Goal: Contribute content: Contribute content

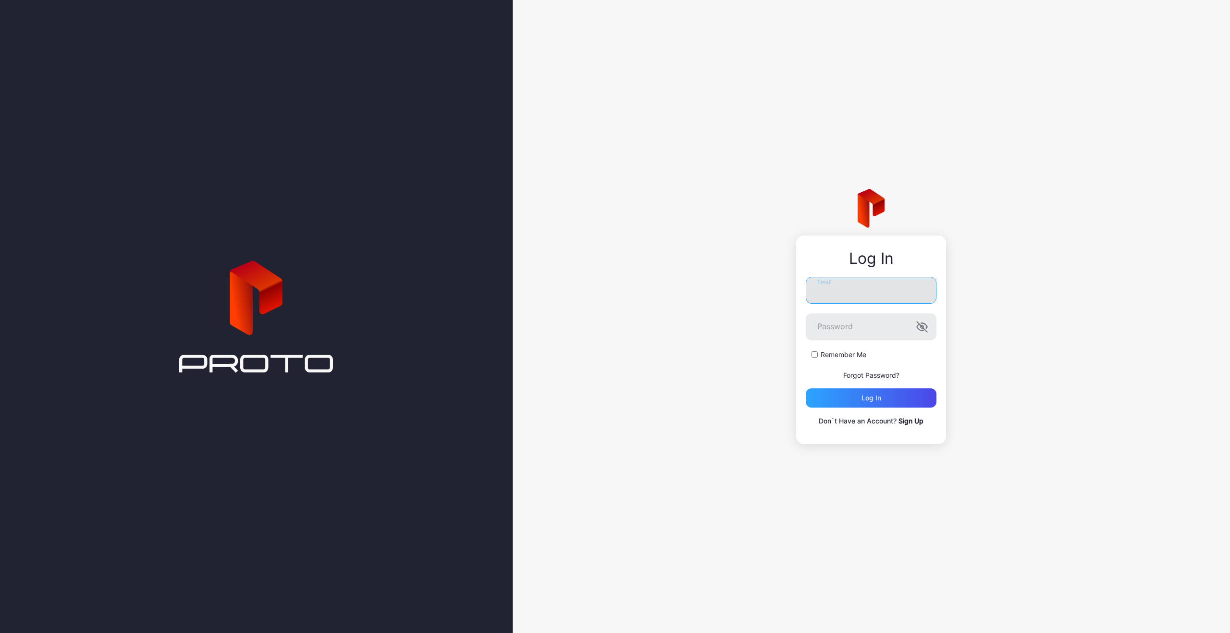
click at [846, 296] on input "Email" at bounding box center [871, 290] width 131 height 27
type input "**********"
drag, startPoint x: 897, startPoint y: 295, endPoint x: 792, endPoint y: 295, distance: 105.7
click at [792, 295] on div "**********" at bounding box center [871, 316] width 717 height 633
click at [836, 284] on input "Email" at bounding box center [871, 290] width 131 height 27
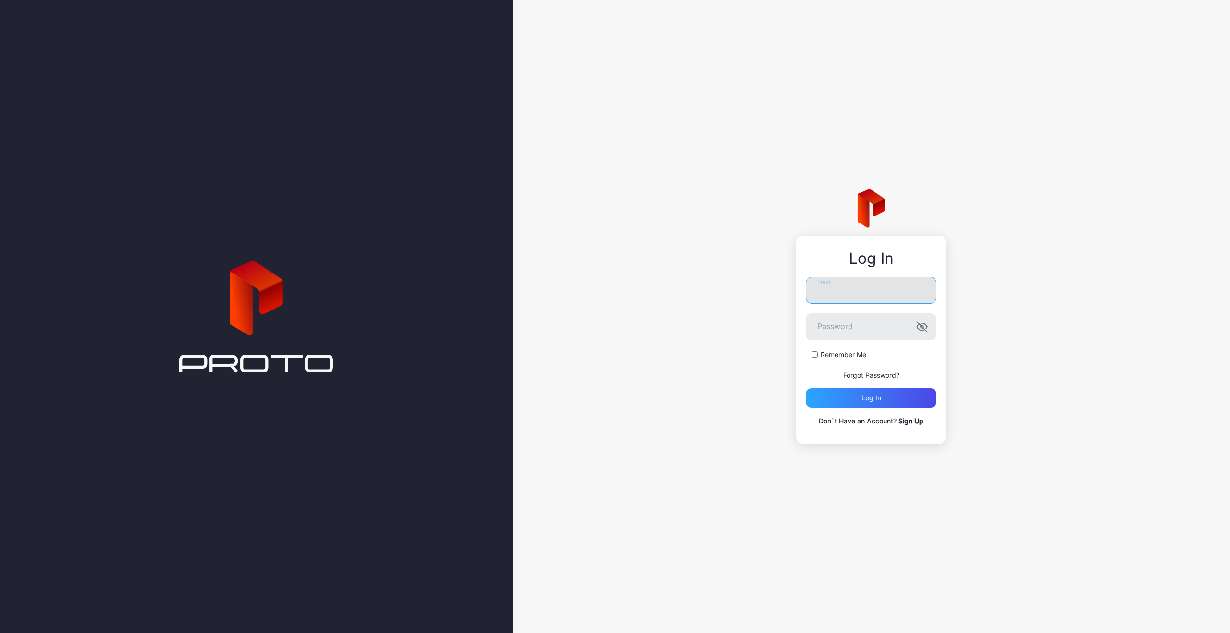
type input "**********"
click at [845, 312] on form "**********" at bounding box center [871, 342] width 131 height 131
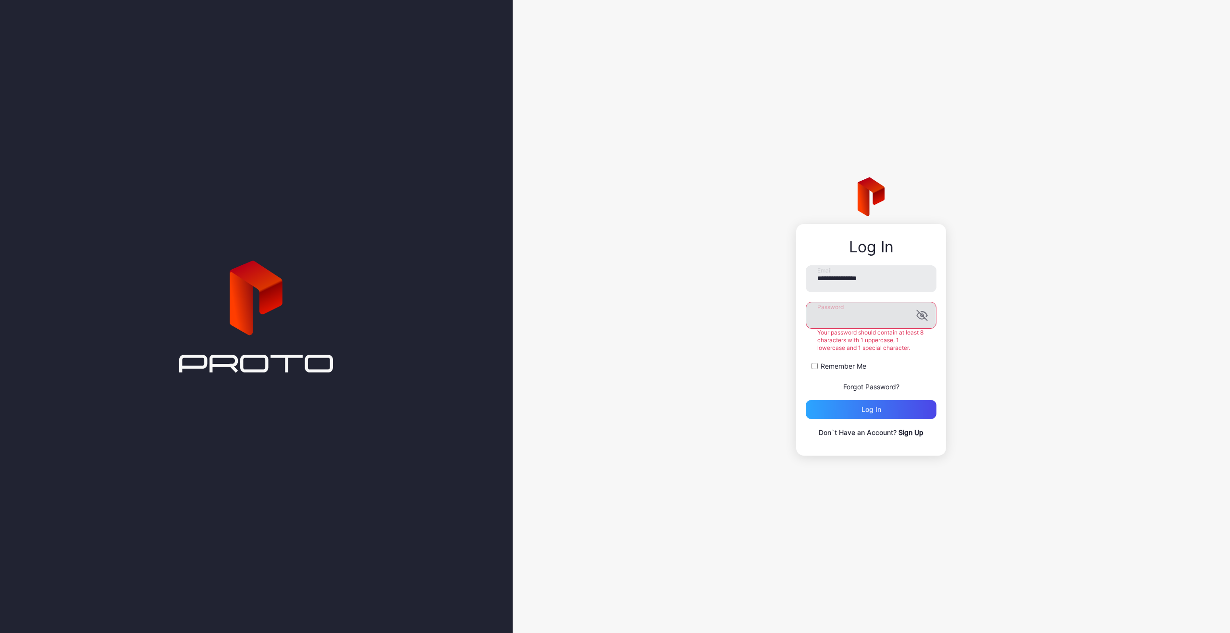
click at [923, 324] on label "Password" at bounding box center [871, 315] width 131 height 27
click at [923, 319] on icon "button" at bounding box center [922, 315] width 12 height 12
click at [884, 406] on div "Log in" at bounding box center [871, 409] width 131 height 19
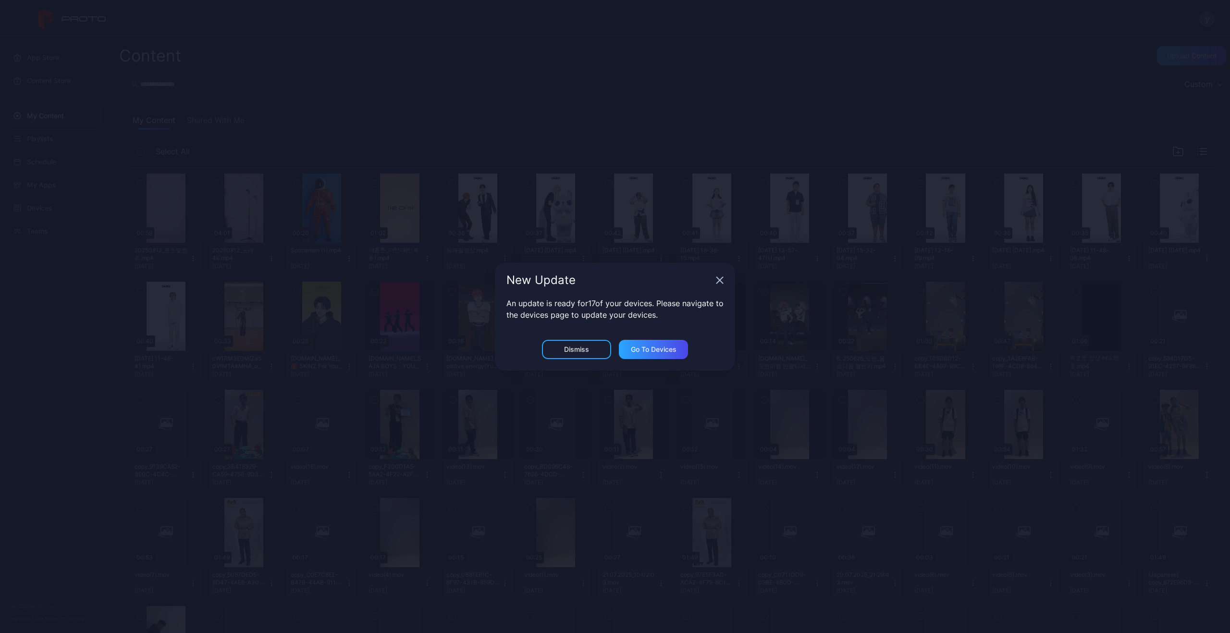
click at [720, 283] on icon "button" at bounding box center [720, 280] width 8 height 8
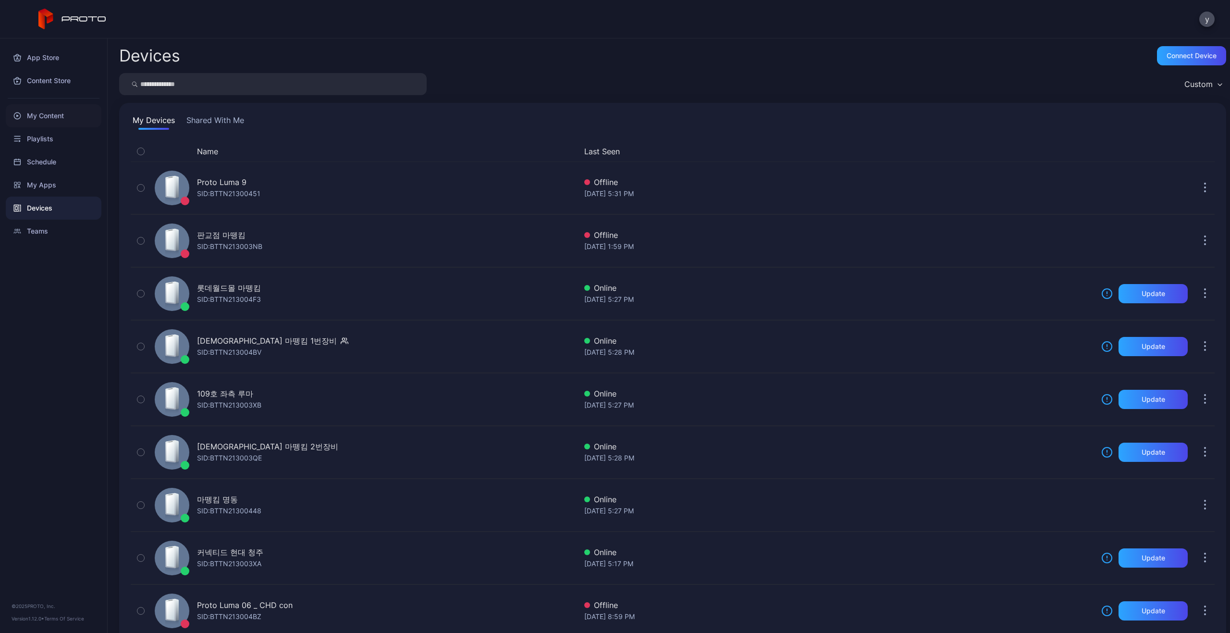
click at [41, 111] on div "My Content" at bounding box center [54, 115] width 96 height 23
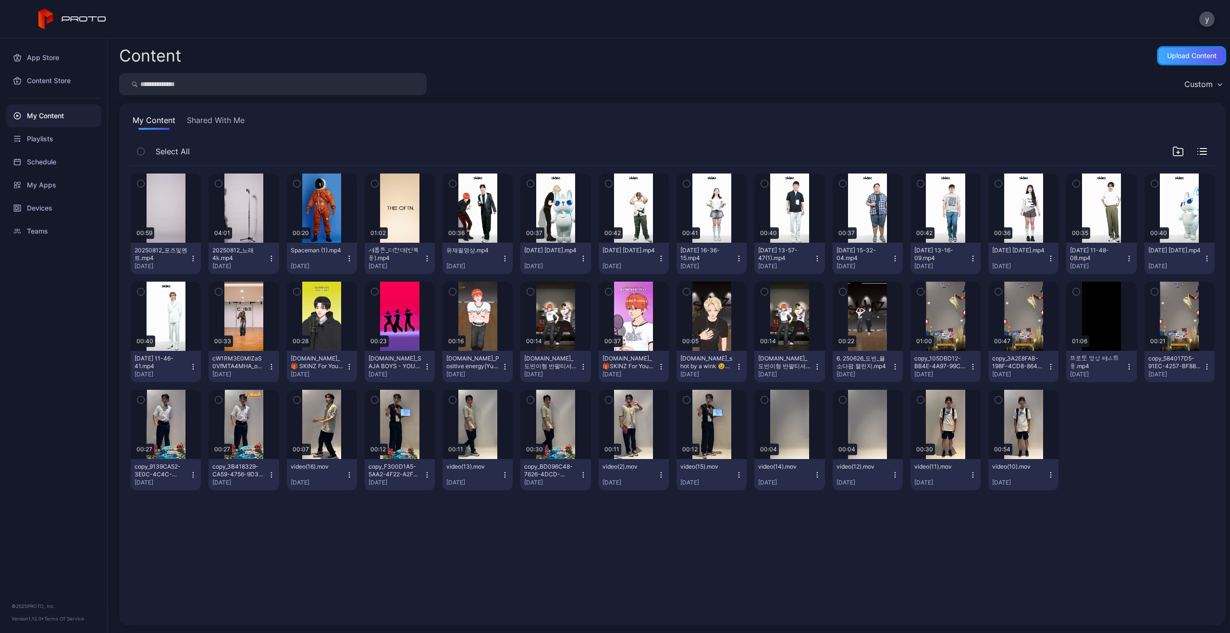
click at [1168, 57] on div "Upload Content" at bounding box center [1191, 56] width 49 height 8
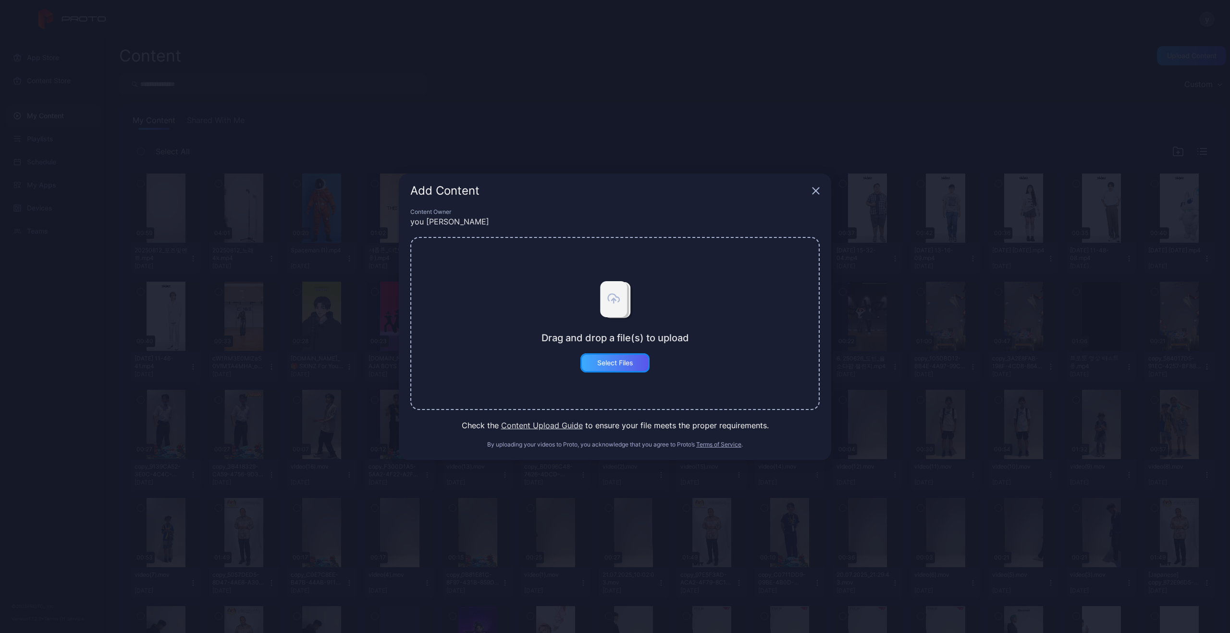
click at [599, 360] on div "Select Files" at bounding box center [615, 363] width 36 height 8
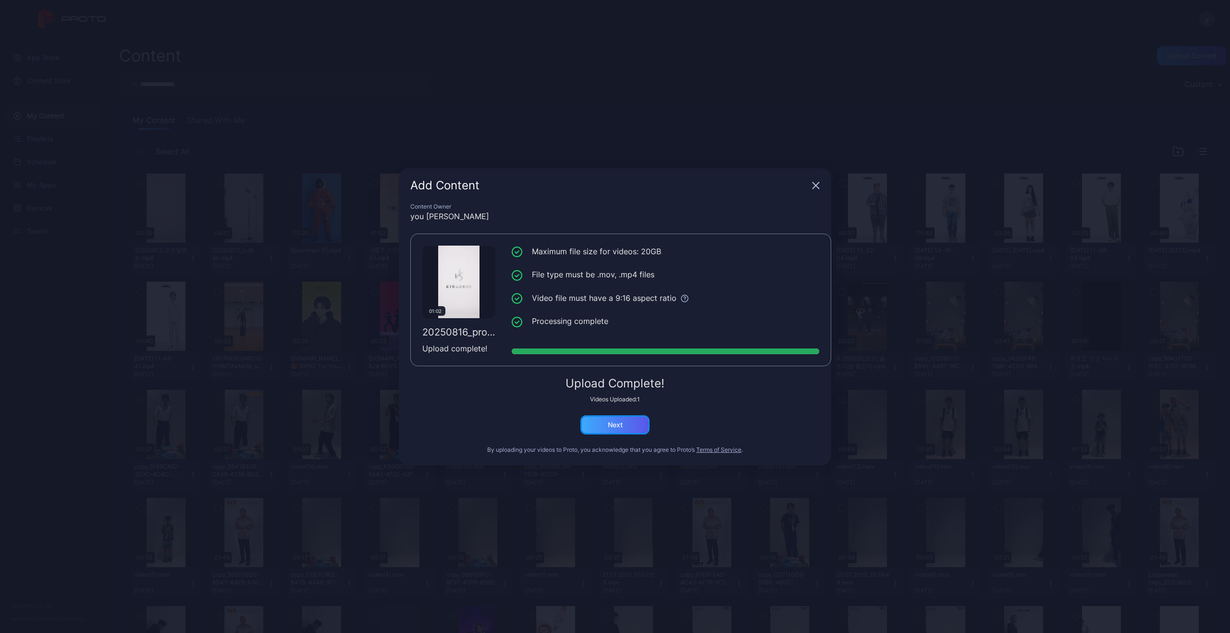
click at [628, 417] on div "Next" at bounding box center [614, 424] width 69 height 19
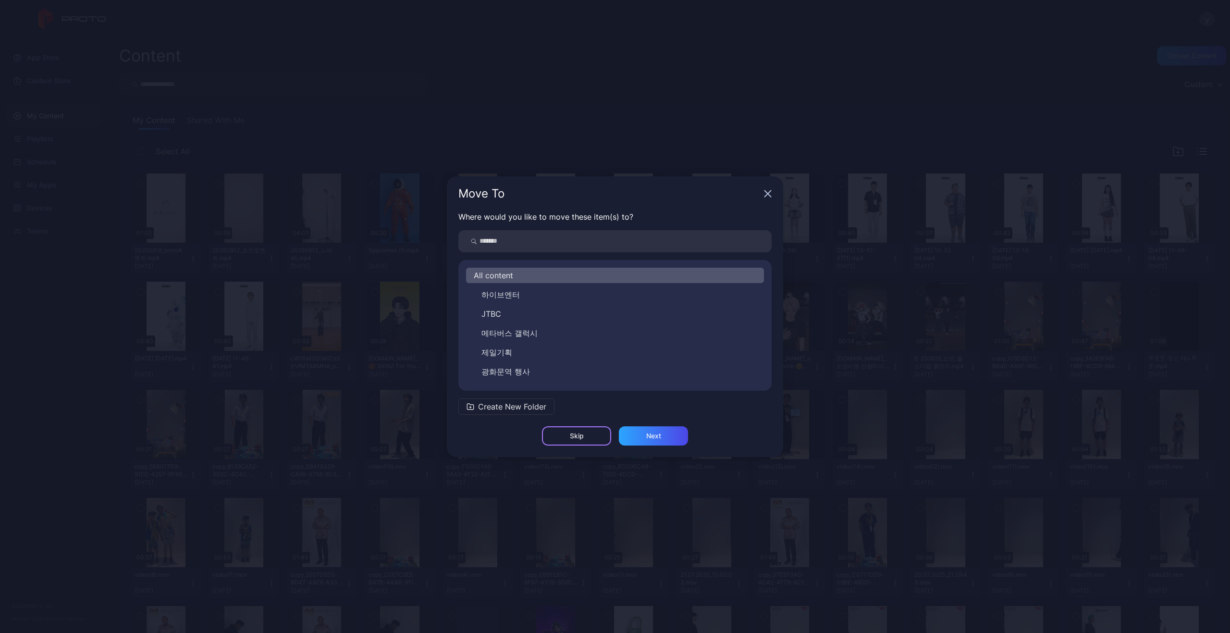
click at [572, 443] on div "Skip" at bounding box center [576, 435] width 69 height 19
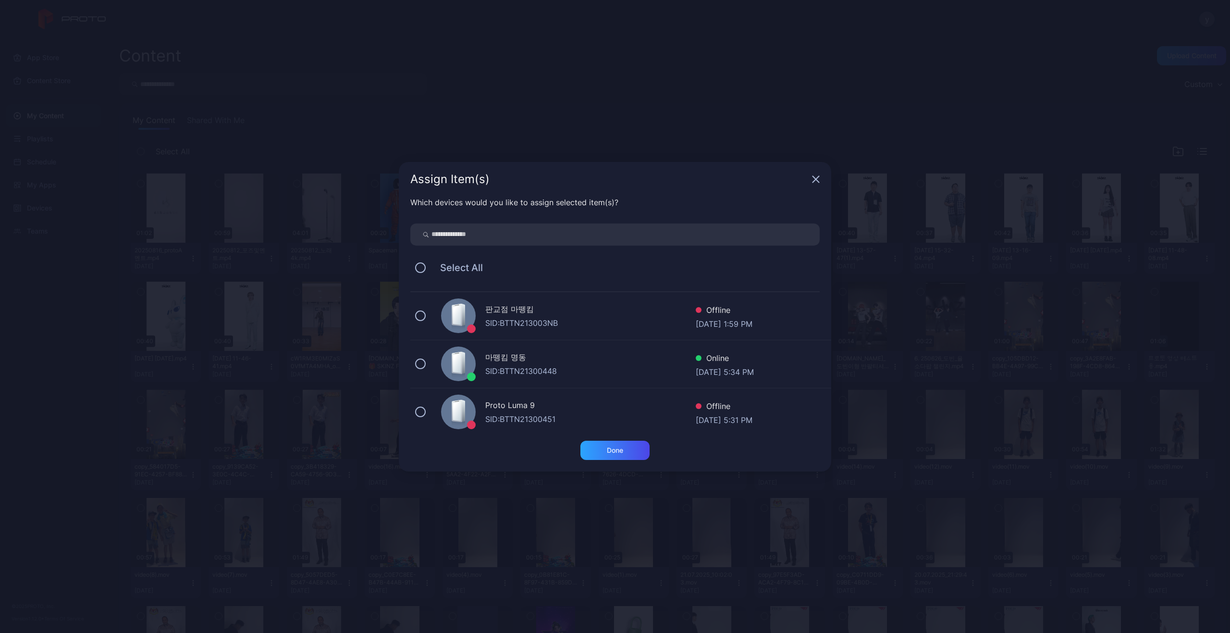
click at [820, 177] on div "Assign Item(s)" at bounding box center [615, 179] width 432 height 35
click at [815, 178] on icon "button" at bounding box center [816, 179] width 6 height 6
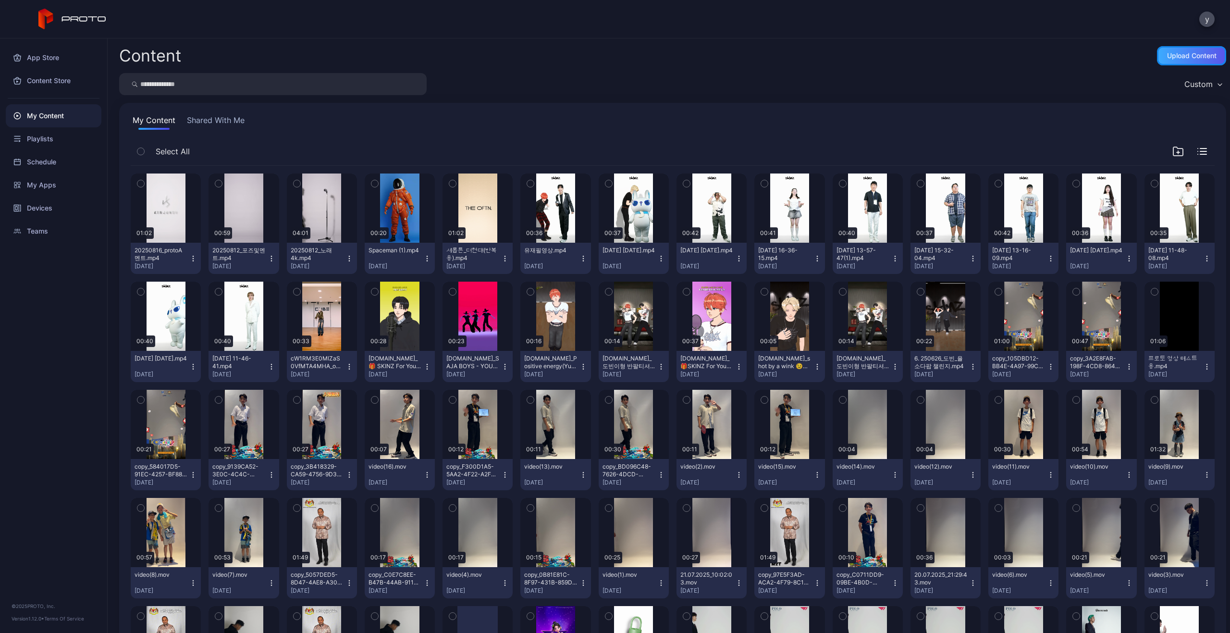
click at [1157, 60] on div "Upload Content" at bounding box center [1191, 55] width 69 height 19
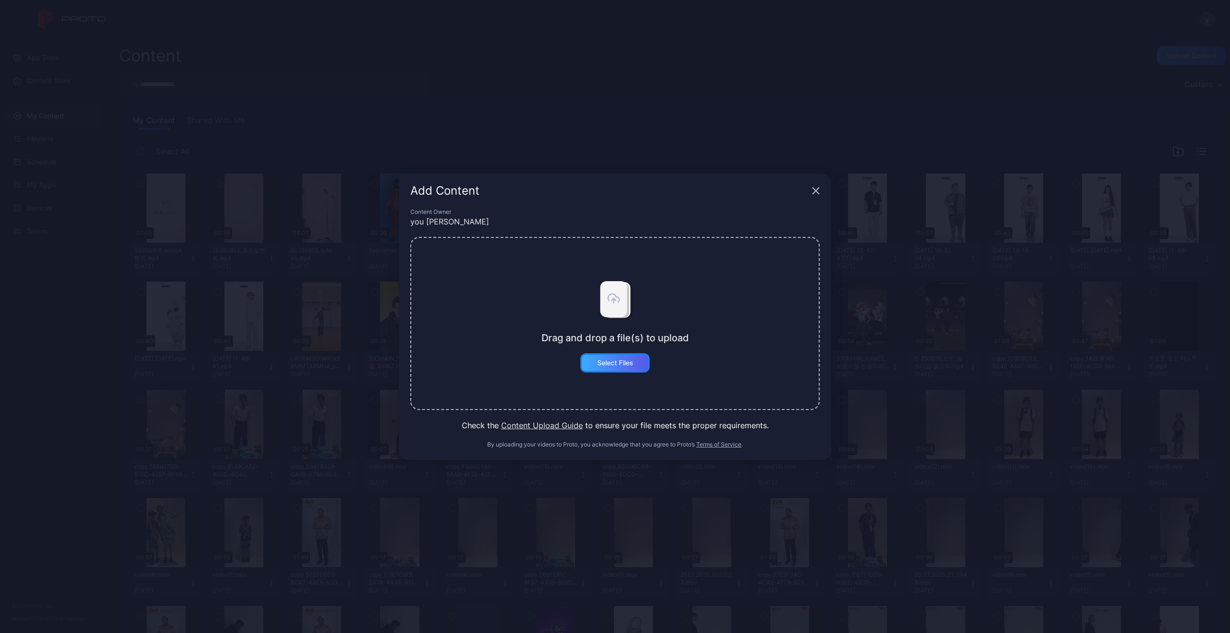
click at [625, 365] on div "Select Files" at bounding box center [615, 363] width 36 height 8
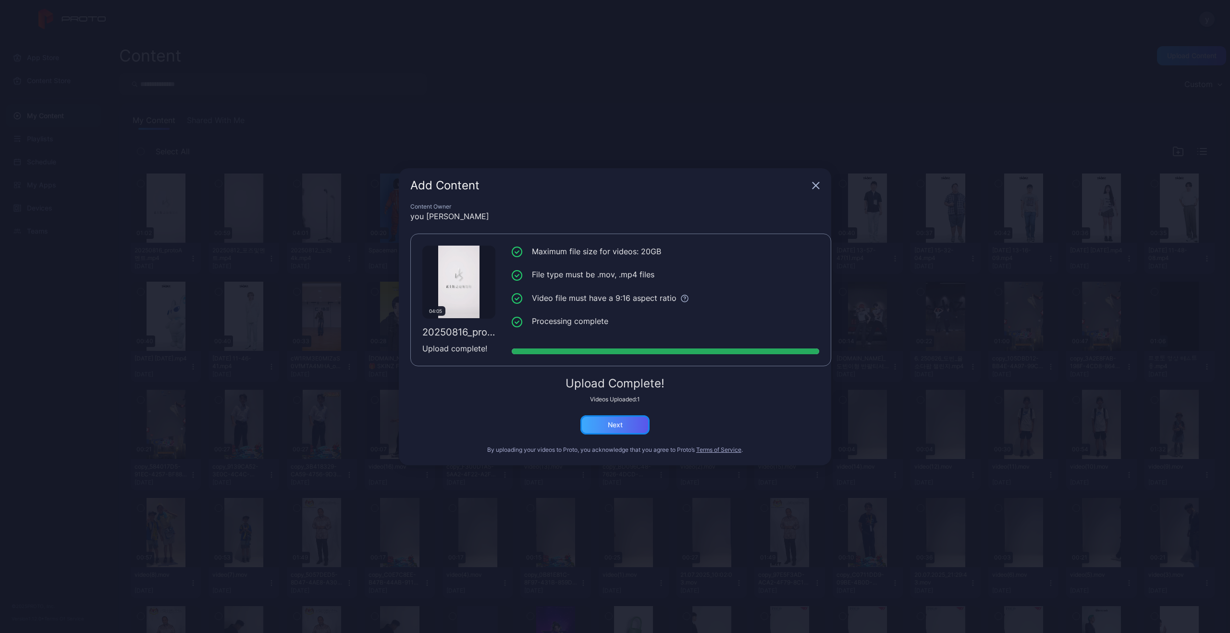
click at [586, 428] on div "Next" at bounding box center [614, 424] width 69 height 19
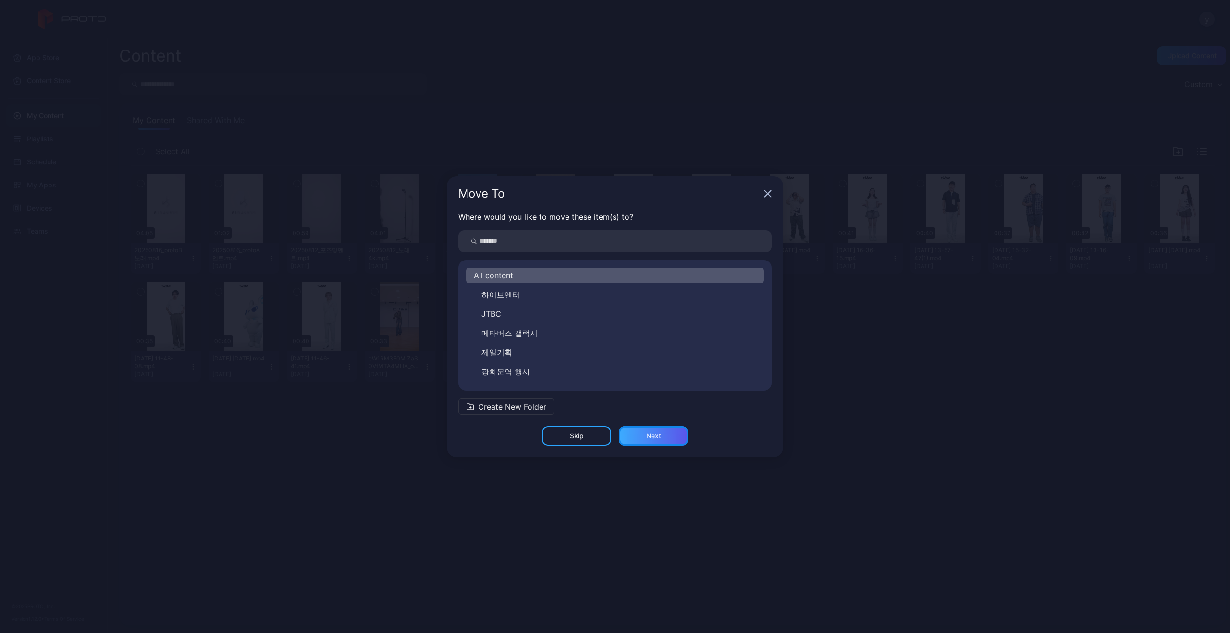
click at [645, 437] on div "Next" at bounding box center [653, 435] width 69 height 19
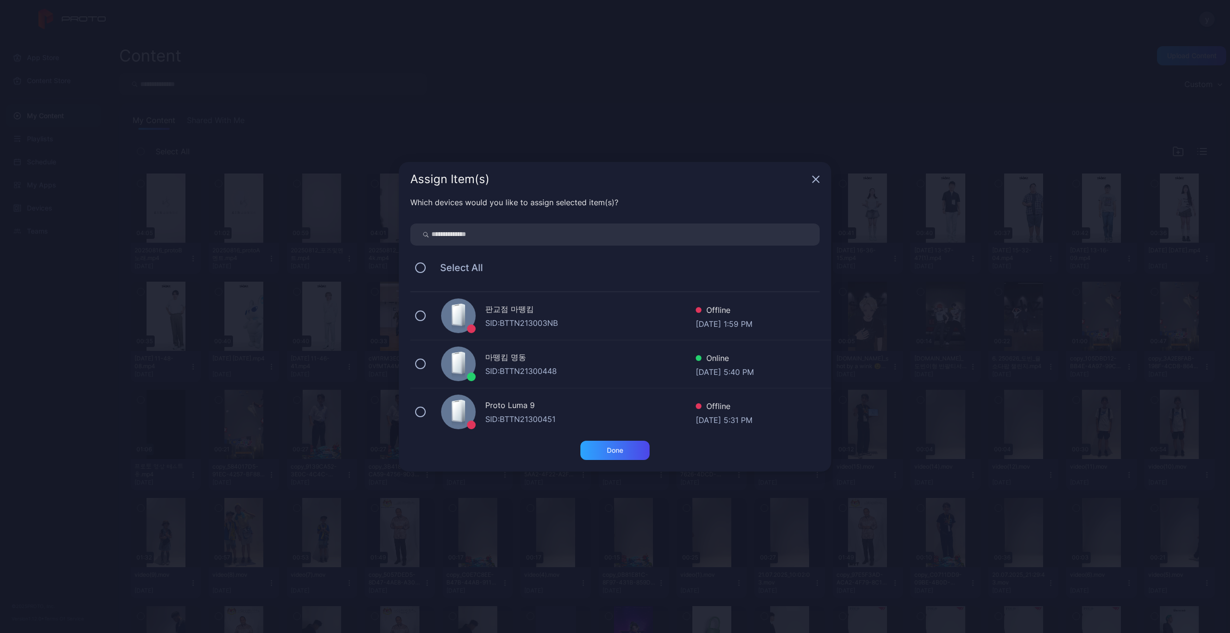
click at [823, 177] on div "Assign Item(s)" at bounding box center [615, 179] width 432 height 35
click at [817, 182] on icon "button" at bounding box center [816, 179] width 8 height 8
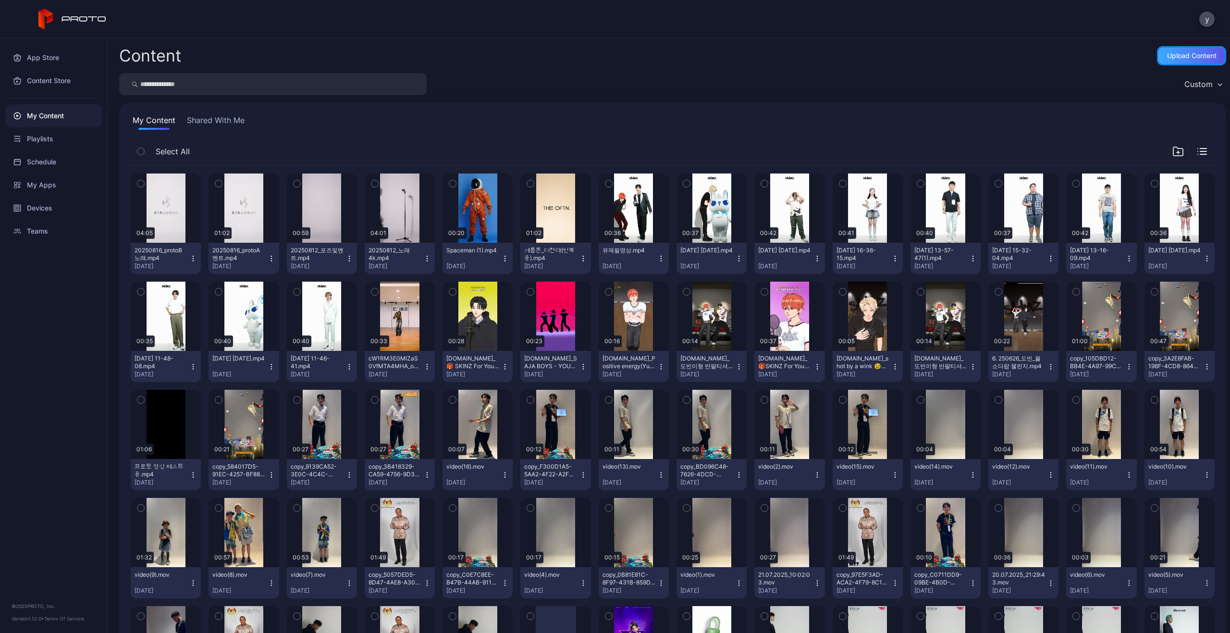
click at [1167, 57] on div "Upload Content" at bounding box center [1191, 56] width 49 height 8
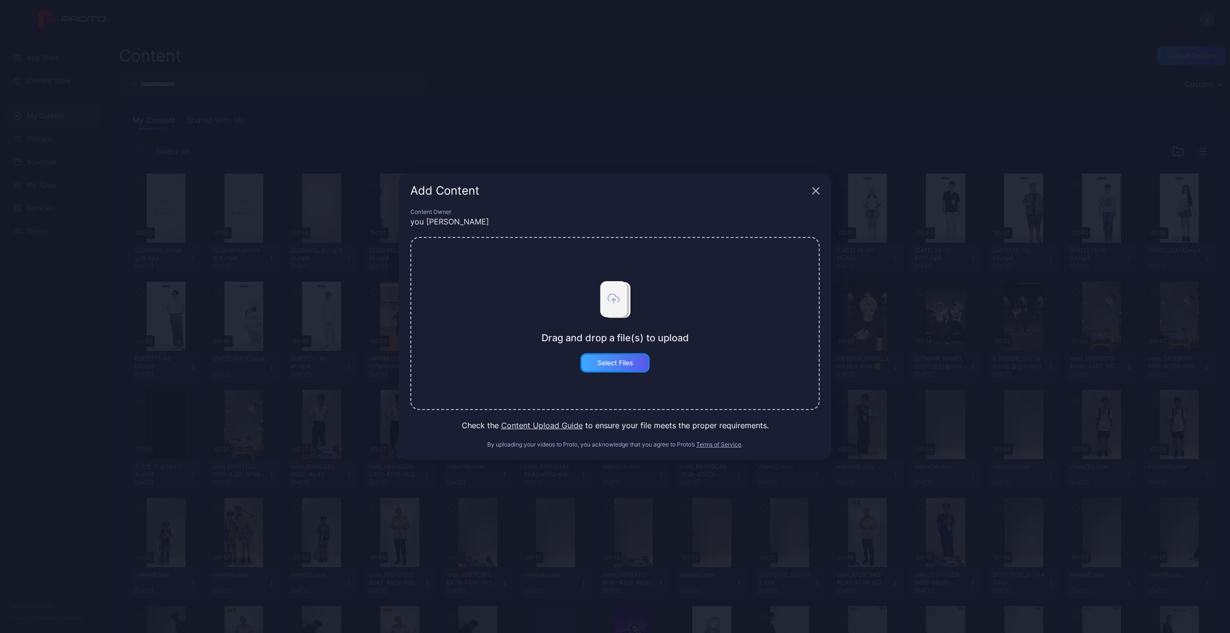
click at [635, 361] on div "Select Files" at bounding box center [614, 362] width 69 height 19
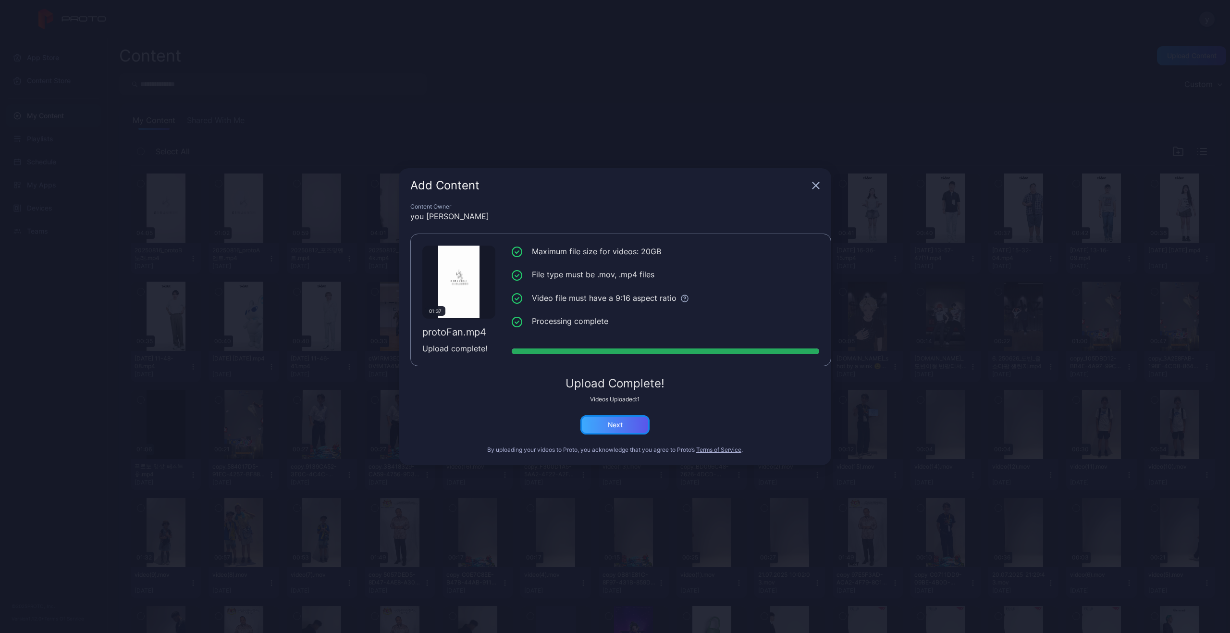
click at [627, 416] on div "Next" at bounding box center [614, 424] width 69 height 19
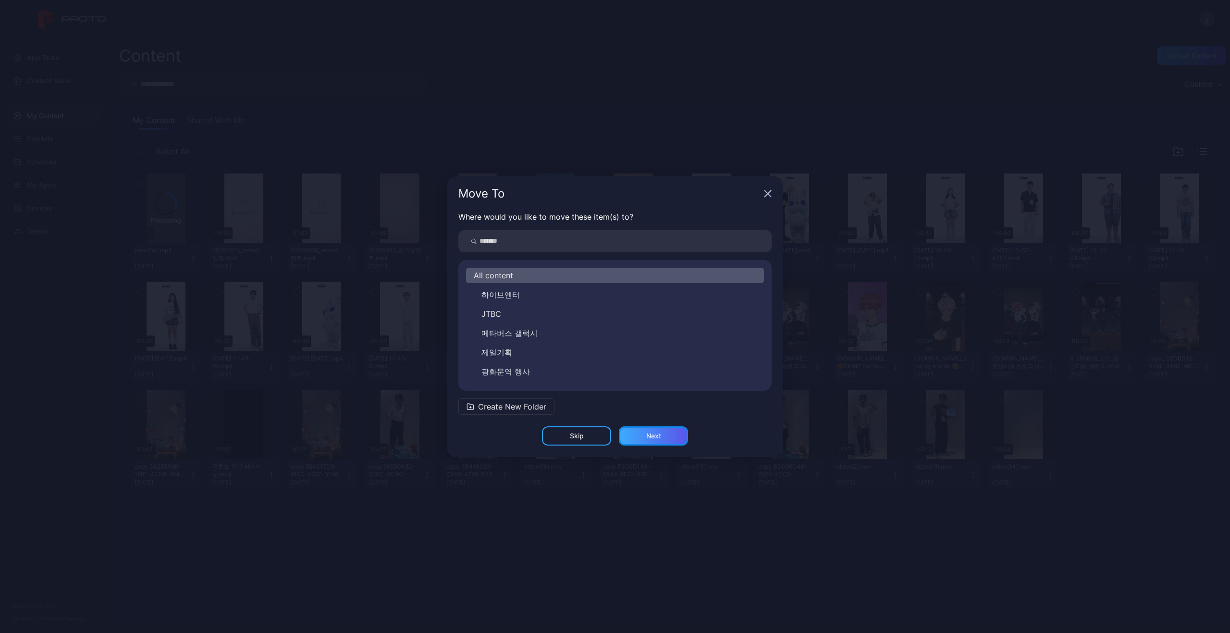
click at [670, 431] on div "Next" at bounding box center [653, 435] width 69 height 19
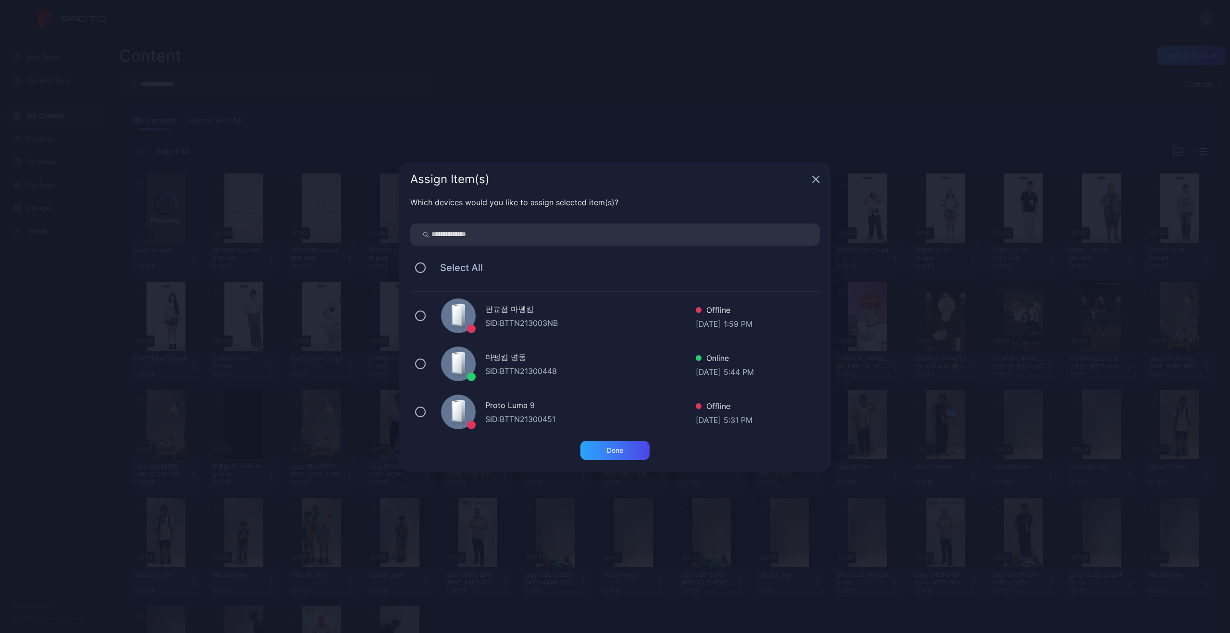
click at [817, 182] on icon "button" at bounding box center [816, 179] width 8 height 8
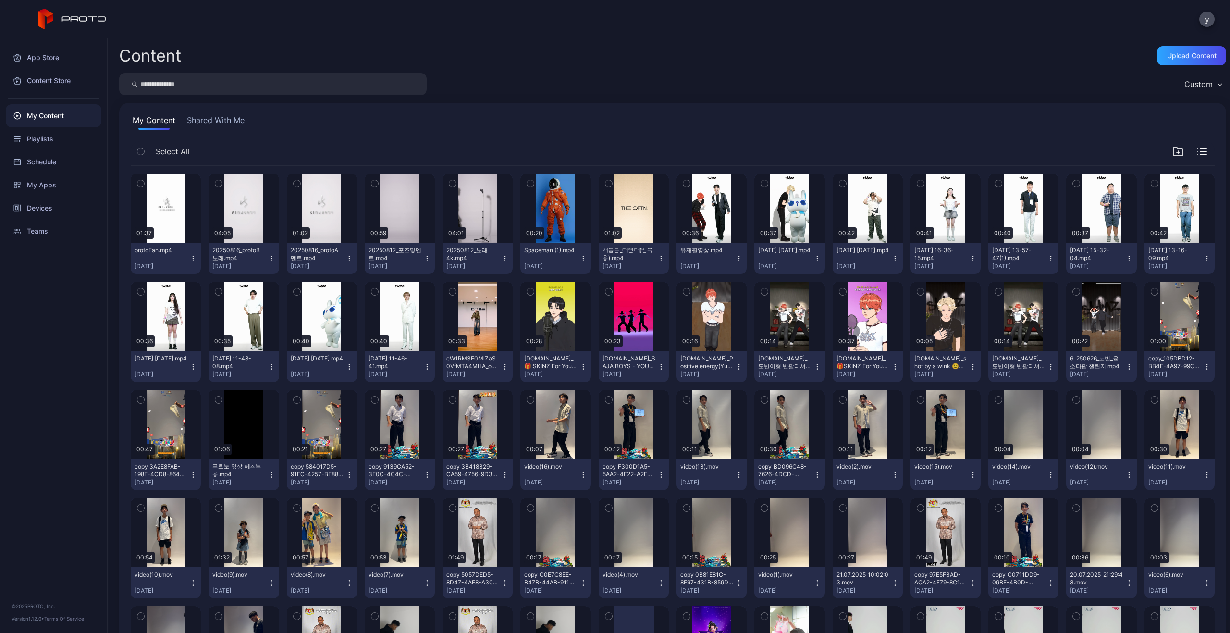
click at [576, 129] on div "My Content Shared With Me" at bounding box center [673, 121] width 1084 height 15
